Goal: Information Seeking & Learning: Learn about a topic

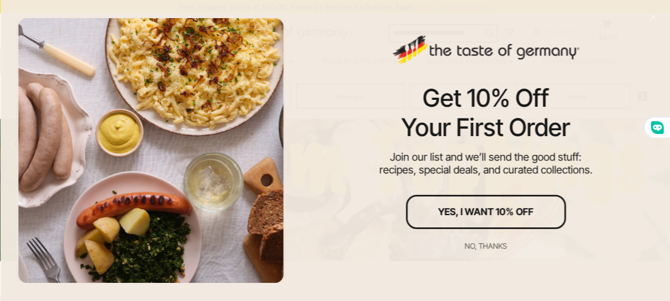
scroll to position [166, 0]
click at [479, 242] on div "No, thanks" at bounding box center [486, 245] width 42 height 7
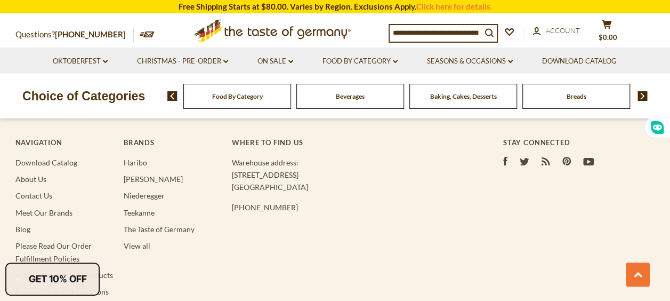
scroll to position [2030, 0]
click at [36, 174] on link "About Us" at bounding box center [30, 178] width 31 height 9
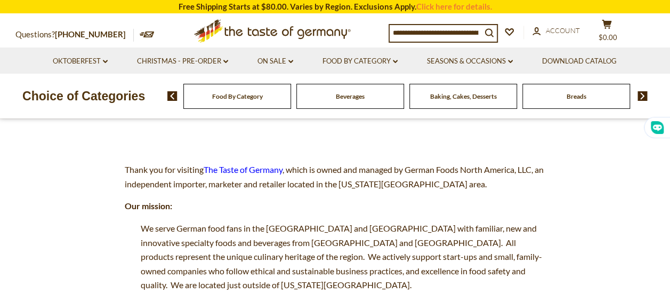
scroll to position [106, 0]
click at [329, 247] on span "We serve German food fans in the [GEOGRAPHIC_DATA] and [GEOGRAPHIC_DATA] with f…" at bounding box center [341, 256] width 401 height 67
drag, startPoint x: 329, startPoint y: 247, endPoint x: 314, endPoint y: 242, distance: 15.5
click at [314, 242] on span "We serve German food fans in the [GEOGRAPHIC_DATA] and [GEOGRAPHIC_DATA] with f…" at bounding box center [341, 256] width 401 height 67
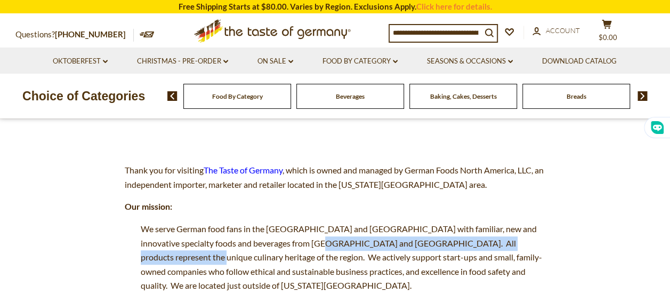
drag, startPoint x: 314, startPoint y: 242, endPoint x: 164, endPoint y: 257, distance: 151.5
click at [164, 257] on span "We serve German food fans in the [GEOGRAPHIC_DATA] and [GEOGRAPHIC_DATA] with f…" at bounding box center [341, 256] width 401 height 67
drag, startPoint x: 164, startPoint y: 257, endPoint x: 156, endPoint y: 259, distance: 7.8
copy span "All products represent the unique culinary heritage of the region."
